Goal: Task Accomplishment & Management: Manage account settings

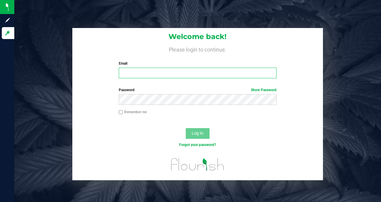
type input "[PERSON_NAME][EMAIL_ADDRESS][DOMAIN_NAME]"
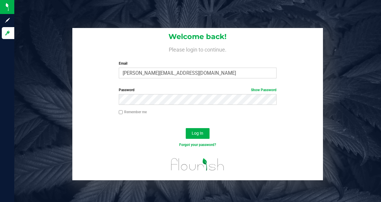
click at [112, 140] on div "Log In" at bounding box center [197, 135] width 251 height 20
click at [144, 145] on div "Forgot your password?" at bounding box center [197, 144] width 167 height 5
click at [149, 139] on div "Log In" at bounding box center [197, 135] width 251 height 20
click at [194, 133] on span "Log In" at bounding box center [198, 133] width 12 height 5
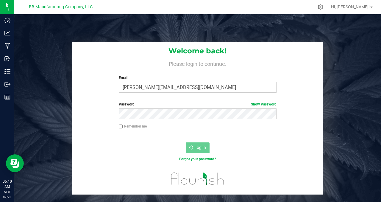
click at [0, 202] on nordpass-portal at bounding box center [0, 202] width 0 height 0
click at [57, 65] on div "Welcome back! Please login to continue. Email randy@bakedbros.com Required Plea…" at bounding box center [198, 118] width 376 height 152
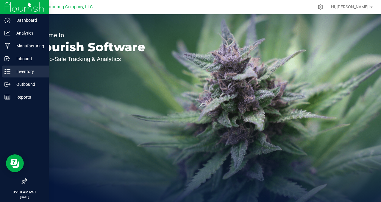
click at [32, 71] on p "Inventory" at bounding box center [28, 71] width 36 height 7
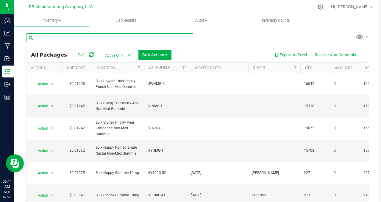
click at [39, 38] on input "text" at bounding box center [109, 37] width 167 height 9
paste input "VRGMOZK9.4.24 (B) [DATE]"
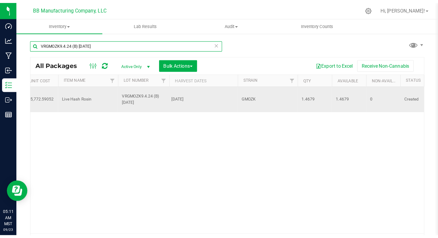
scroll to position [0, 42]
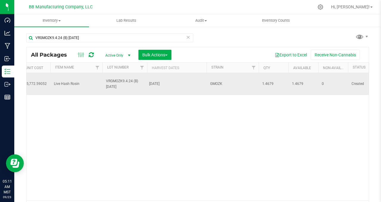
click at [267, 83] on span "1.4679" at bounding box center [273, 84] width 23 height 6
copy span "1.4679"
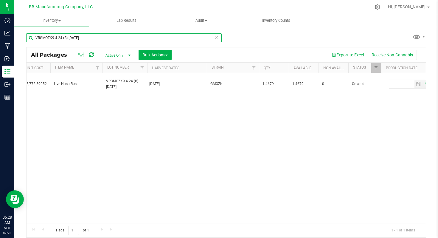
click at [54, 39] on input "VRGMOZK9.4.24 (B) [DATE]" at bounding box center [123, 37] width 195 height 9
paste input "061525(C) 7.23"
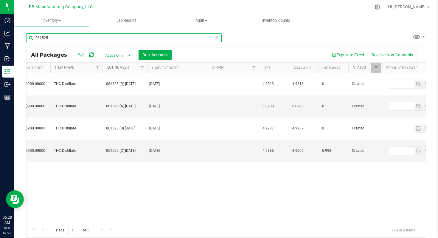
type input "061525"
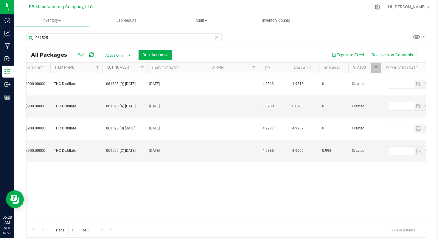
click at [116, 66] on link "Lot Number" at bounding box center [117, 67] width 21 height 4
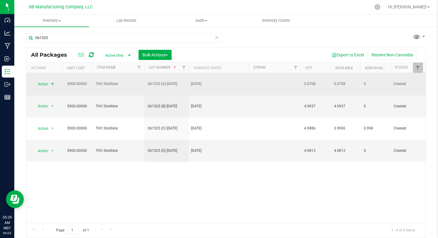
click at [53, 82] on span "select" at bounding box center [52, 84] width 5 height 5
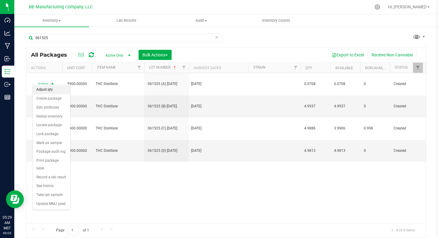
click at [54, 89] on li "Adjust qty" at bounding box center [52, 89] width 38 height 9
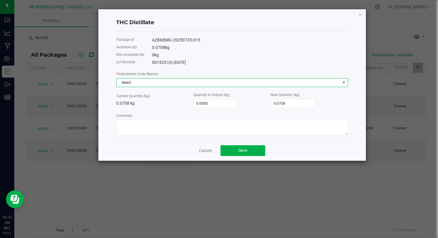
click at [343, 82] on span at bounding box center [343, 82] width 5 height 5
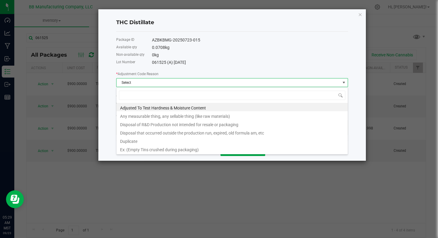
scroll to position [9, 232]
click at [183, 116] on li "Any measurable thing, any sellable thing (like raw materials)" at bounding box center [231, 115] width 231 height 8
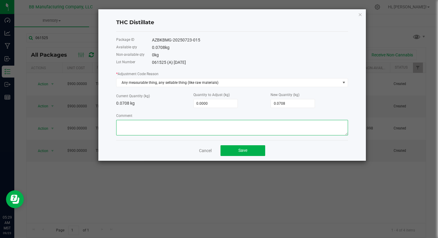
click at [125, 126] on textarea "Comment" at bounding box center [232, 127] width 232 height 15
paste textarea "Cost of Goods - Adjusting to reflect loss during the Dosing process. (Due to ma…"
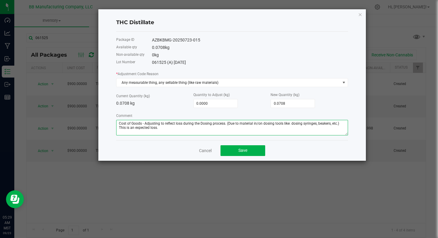
type textarea "Cost of Goods - Adjusting to reflect loss during the Dosing process. (Due to ma…"
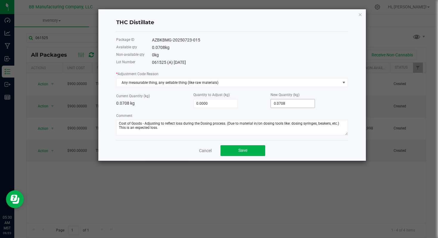
click at [292, 103] on input "0.0708" at bounding box center [293, 103] width 44 height 8
type input "-0.0008"
type input "0.07"
type input "-0.0708"
type input "0.0"
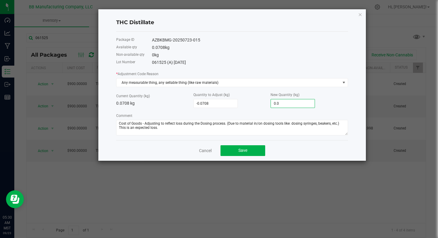
type input "-0.0108"
type input "0.06"
type input "-0.0088"
type input "0.062"
type input "-0.0082"
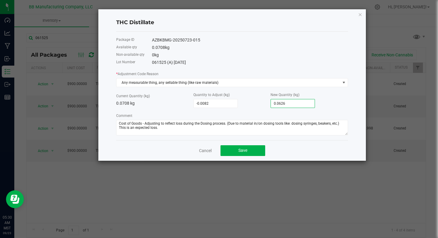
type input "0.0626"
click at [292, 57] on div "0 kg" at bounding box center [250, 55] width 196 height 6
click at [235, 150] on button "Save" at bounding box center [242, 150] width 45 height 11
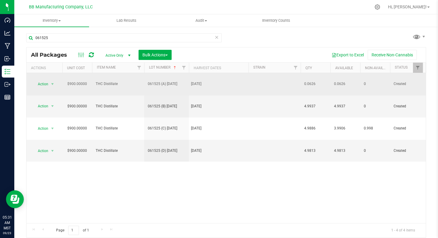
click at [312, 81] on span "0.0626" at bounding box center [315, 84] width 23 height 6
copy span "0.0626"
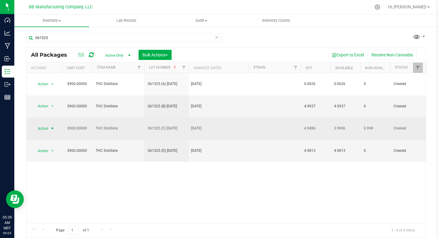
click at [53, 126] on span "select" at bounding box center [52, 128] width 5 height 5
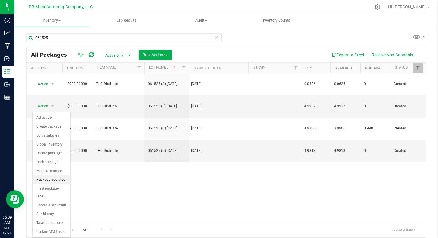
click at [57, 180] on li "Package audit log" at bounding box center [52, 179] width 38 height 9
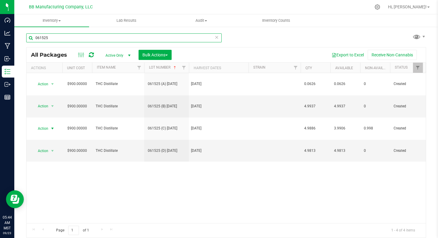
click at [41, 38] on input "061525" at bounding box center [123, 37] width 195 height 9
paste input "3224.GMOC.LRFG 5.15."
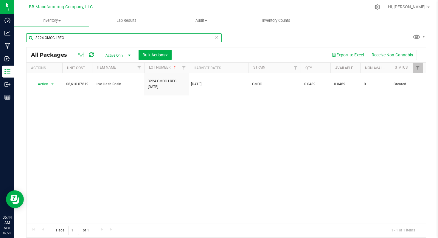
click at [51, 37] on input "3224.GMOC.LRFG" at bounding box center [123, 37] width 195 height 9
paste input "8NA2A [DATE]"
click at [39, 38] on input "8NA2A" at bounding box center [123, 37] width 195 height 9
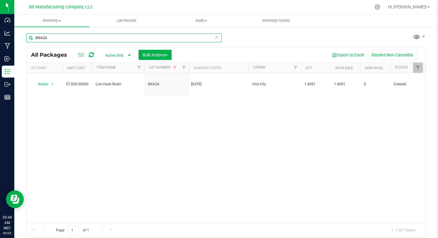
click at [39, 38] on input "8NA2A" at bounding box center [123, 37] width 195 height 9
paste input "5FR6H"
click at [42, 38] on input "5FR6H" at bounding box center [123, 37] width 195 height 9
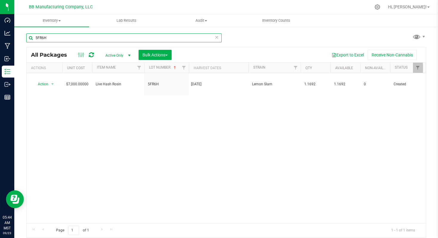
click at [42, 38] on input "5FR6H" at bounding box center [123, 37] width 195 height 9
paste input "2NG9Z (A) [DATE]"
click at [40, 37] on input "2NG9Z" at bounding box center [123, 37] width 195 height 9
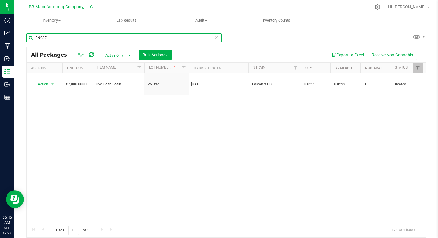
paste input "524.G6 [DATE]"
click at [42, 38] on input "2524.G" at bounding box center [123, 37] width 195 height 9
paste input "4PG2A [DATE]"
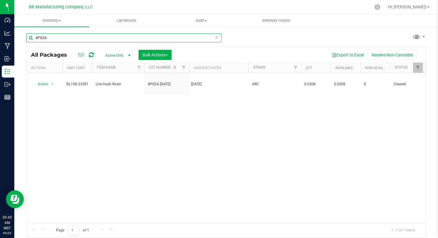
click at [43, 37] on input "4PG2A" at bounding box center [123, 37] width 195 height 9
paste input "TY7H [DATE]"
click at [39, 37] on input "4TY7H" at bounding box center [123, 37] width 195 height 9
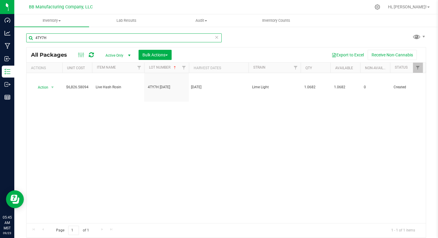
click at [39, 37] on input "4TY7H" at bounding box center [123, 37] width 195 height 9
paste input "VRGMOZK9.4.24 (B) [DATE]"
click at [52, 36] on input "VRGMOZK9.4.24 (B)" at bounding box center [123, 37] width 195 height 9
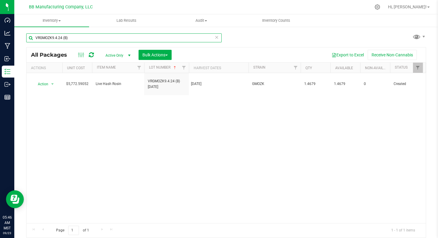
click at [52, 36] on input "VRGMOZK9.4.24 (B)" at bounding box center [123, 37] width 195 height 9
paste input "081225(A) [DATE]"
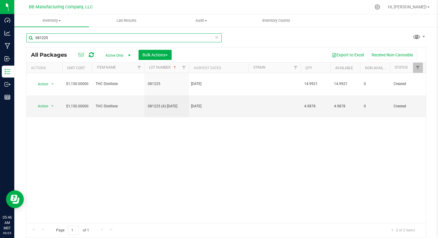
click at [43, 37] on input "081225" at bounding box center [123, 37] width 195 height 9
paste input "60425 (A)6.26."
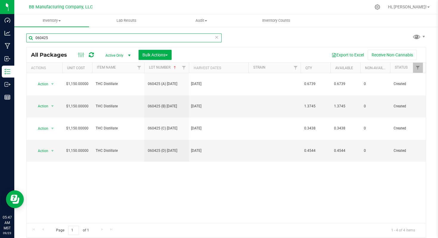
click at [41, 37] on input "060425" at bounding box center [123, 37] width 195 height 9
paste input "50825 (A) [DATE]"
click at [41, 38] on input "050825" at bounding box center [123, 37] width 195 height 9
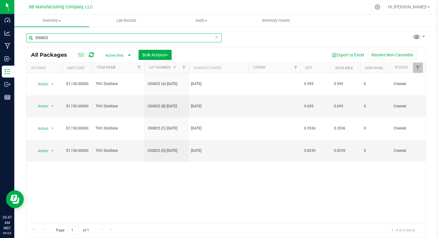
click at [41, 38] on input "050825" at bounding box center [123, 37] width 195 height 9
paste input "20411-1 (A) [DATE]"
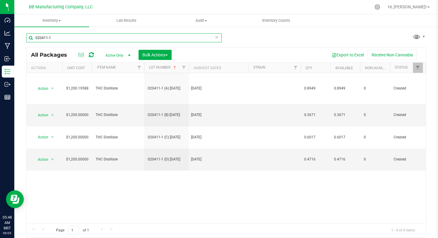
click at [39, 35] on input "020411-1" at bounding box center [123, 37] width 195 height 9
paste input "12125 (D) [DATE]"
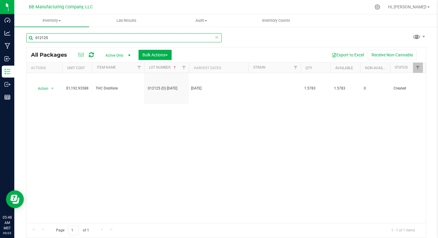
click at [45, 40] on input "012125" at bounding box center [123, 37] width 195 height 9
paste input "5SJ9U [DATE]"
click at [42, 38] on input "5SJ9U" at bounding box center [123, 37] width 195 height 9
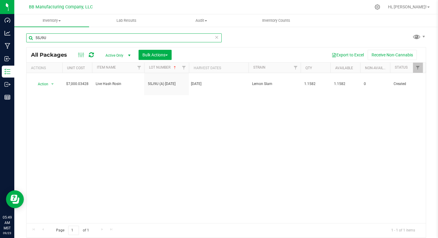
click at [42, 38] on input "5SJ9U" at bounding box center [123, 37] width 195 height 9
paste input "TY2N [DATE]"
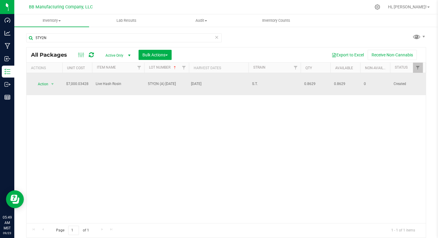
click at [308, 81] on span "0.8629" at bounding box center [315, 84] width 23 height 6
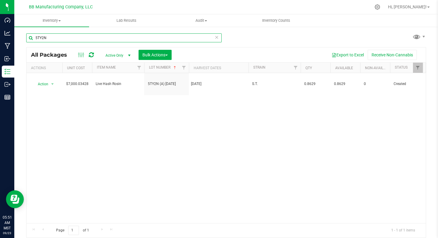
click at [42, 38] on input "5TY2N" at bounding box center [123, 37] width 195 height 9
paste input "FWCBG241125 (B) [DATE]"
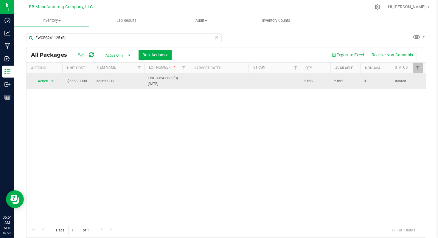
click at [309, 79] on span "2.892" at bounding box center [315, 81] width 23 height 6
copy span "2.892"
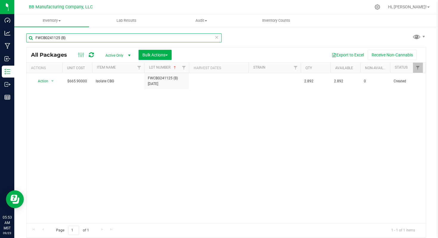
click at [51, 38] on input "FWCBG241125 (B)" at bounding box center [123, 37] width 195 height 9
paste input "D873 (B) [DATE]"
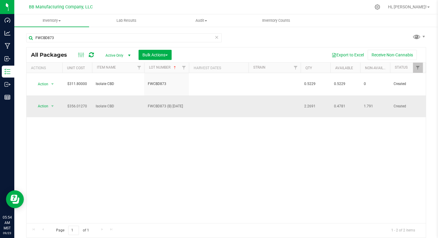
click at [309, 103] on span "2.2691" at bounding box center [315, 106] width 23 height 6
copy span "2.2691"
click at [340, 103] on span "0.4781" at bounding box center [345, 106] width 23 height 6
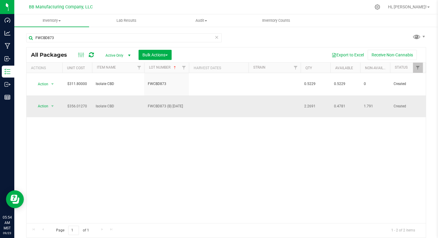
click at [340, 103] on span "0.4781" at bounding box center [345, 106] width 23 height 6
copy tr "0.4781"
click at [369, 103] on span "1.791" at bounding box center [375, 106] width 23 height 6
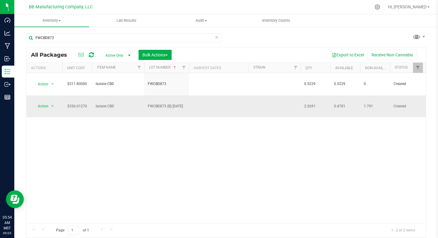
click at [368, 103] on span "1.791" at bounding box center [375, 106] width 23 height 6
copy span "1.791"
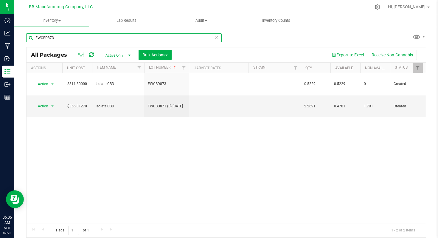
click at [42, 37] on input "FWCBD873" at bounding box center [123, 37] width 195 height 9
paste input "G241017"
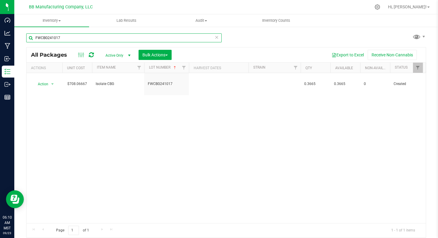
click at [41, 37] on input "FWCBG241017" at bounding box center [123, 37] width 195 height 9
paste input "D873 (B) [DATE]"
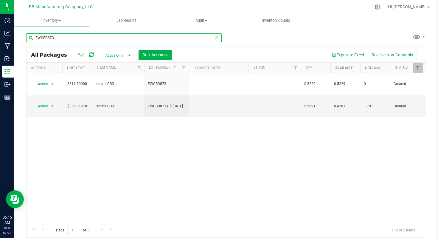
click at [47, 38] on input "FWCBD873" at bounding box center [123, 37] width 195 height 9
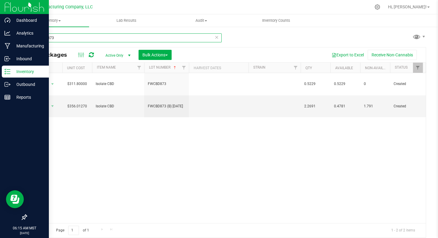
paste input "CBC-101724.1"
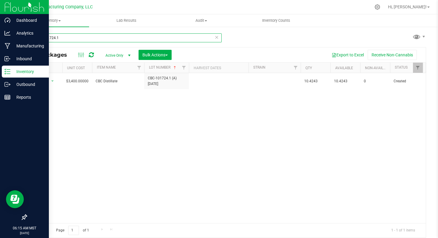
type input "CBC-101724.1"
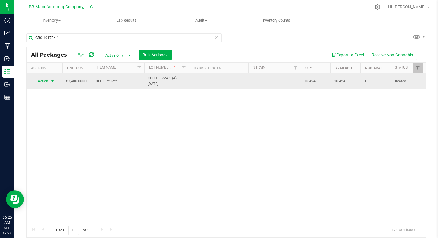
click at [54, 81] on span "select" at bounding box center [52, 81] width 5 height 5
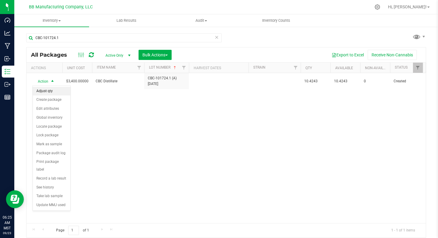
click at [55, 91] on li "Adjust qty" at bounding box center [52, 91] width 38 height 9
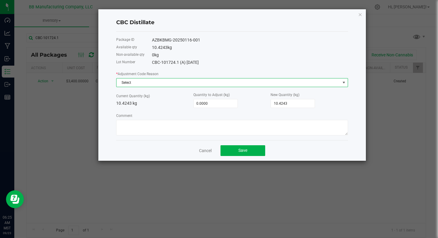
click at [343, 82] on span at bounding box center [343, 82] width 5 height 5
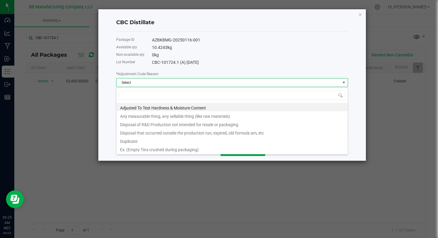
scroll to position [9, 232]
click at [195, 114] on li "Any measurable thing, any sellable thing (like raw materials)" at bounding box center [231, 115] width 231 height 8
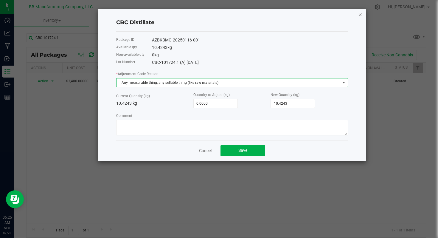
click at [361, 15] on icon "button" at bounding box center [360, 14] width 4 height 7
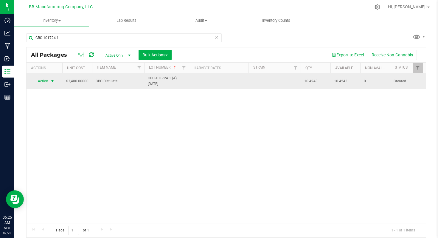
click at [53, 81] on span "select" at bounding box center [52, 81] width 5 height 5
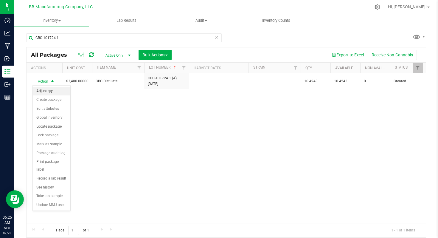
click at [55, 92] on li "Adjust qty" at bounding box center [52, 91] width 38 height 9
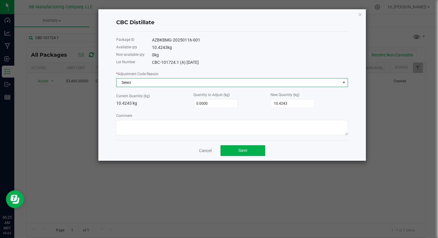
click at [344, 81] on span at bounding box center [343, 82] width 5 height 5
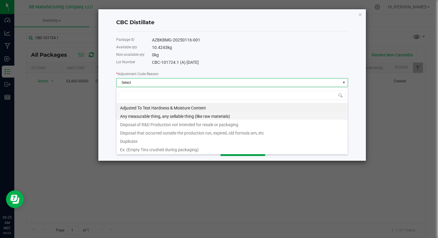
click at [195, 116] on li "Any measurable thing, any sellable thing (like raw materials)" at bounding box center [231, 115] width 231 height 8
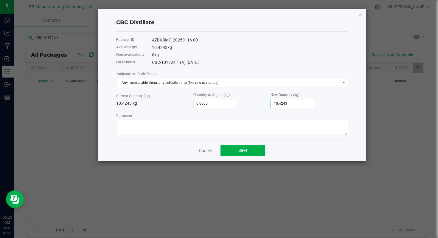
click at [292, 104] on input "10.4243" at bounding box center [293, 103] width 44 height 8
type input "-0.0003"
type input "10.424"
type input "-0.0043"
type input "10.42"
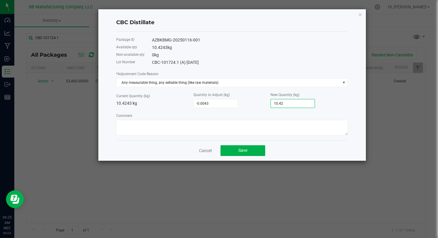
type input "-0.0243"
type input "10.4"
type input "-0.0143"
type input "10.41"
type input "-0.0093"
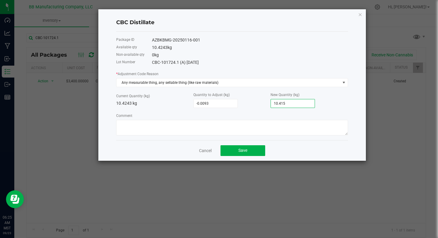
type input "10.4150"
click at [346, 104] on div "New Quantity (kg) 10.4150" at bounding box center [308, 99] width 77 height 16
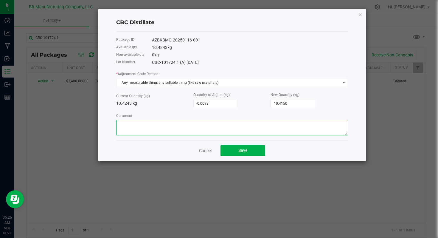
click at [133, 125] on textarea "Comment" at bounding box center [232, 127] width 232 height 15
paste textarea "Cost of Goods - Adjusting to reflect loss during the Dosing process. (Due to ma…"
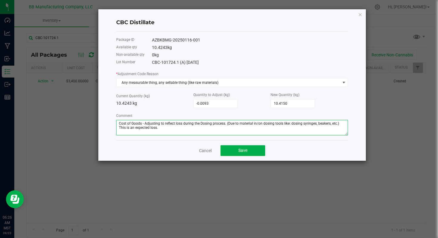
type textarea "Cost of Goods - Adjusting to reflect loss during the Dosing process. (Due to ma…"
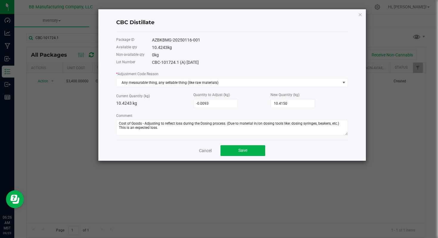
click at [308, 52] on div "Non-available qty 0 kg" at bounding box center [232, 54] width 232 height 7
click at [244, 149] on span "Save" at bounding box center [242, 150] width 9 height 5
